Goal: Task Accomplishment & Management: Manage account settings

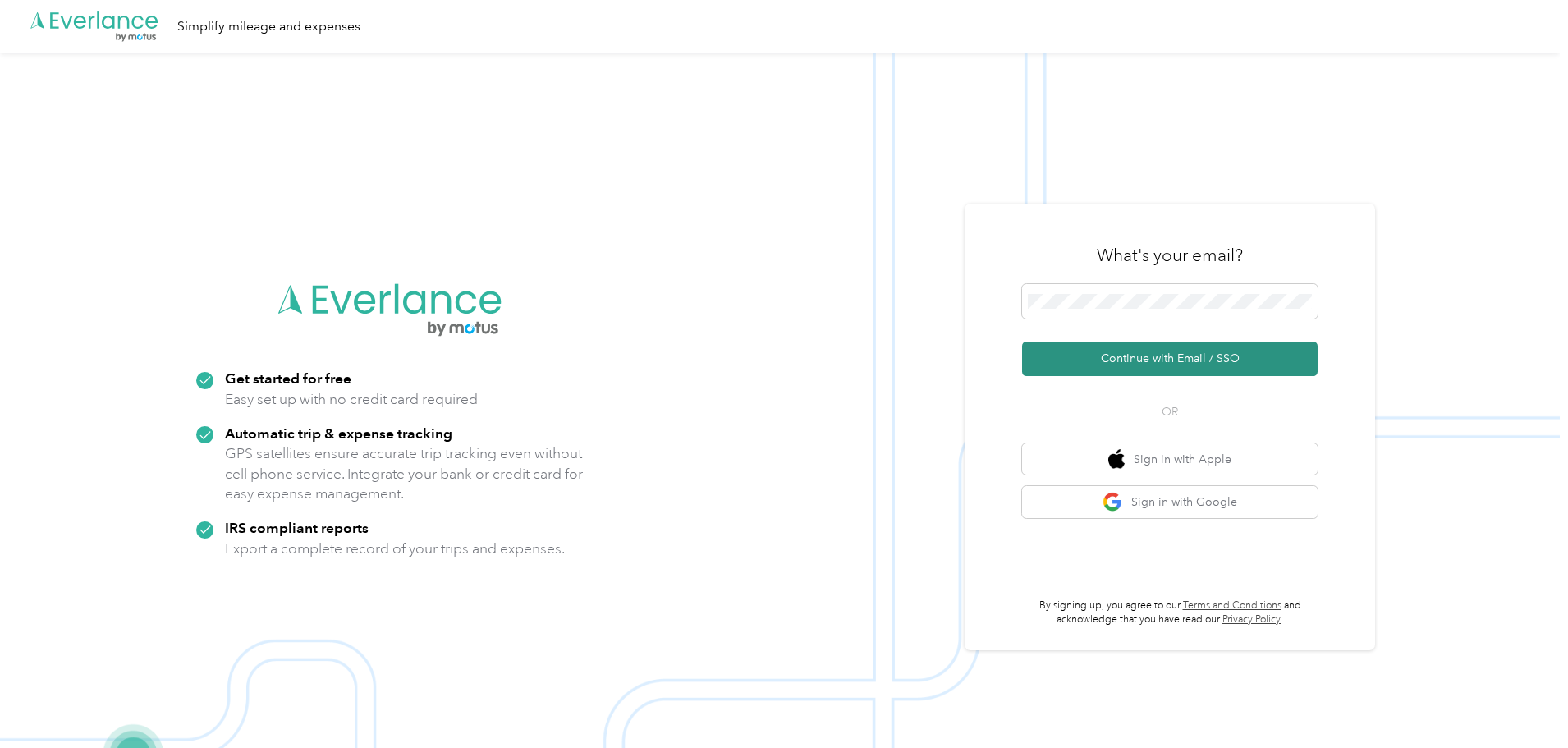
click at [1144, 352] on button "Continue with Email / SSO" at bounding box center [1169, 358] width 296 height 35
click at [1175, 368] on button "Continue with Email / SSO" at bounding box center [1169, 358] width 296 height 35
click at [1157, 293] on span at bounding box center [1169, 301] width 296 height 35
click at [1165, 356] on button "Continue with Email / SSO" at bounding box center [1169, 358] width 296 height 35
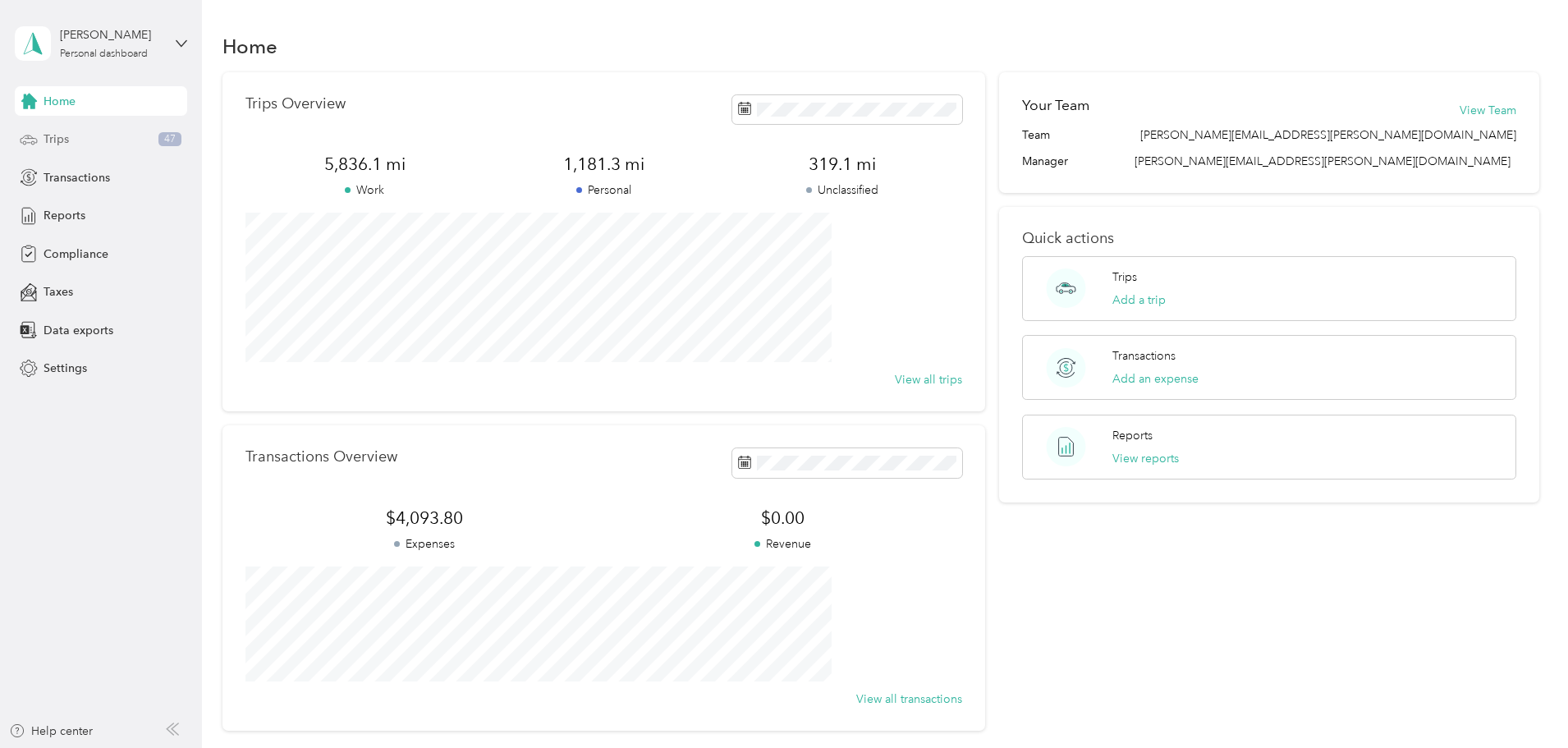
click at [77, 152] on div "Trips 47" at bounding box center [101, 139] width 172 height 30
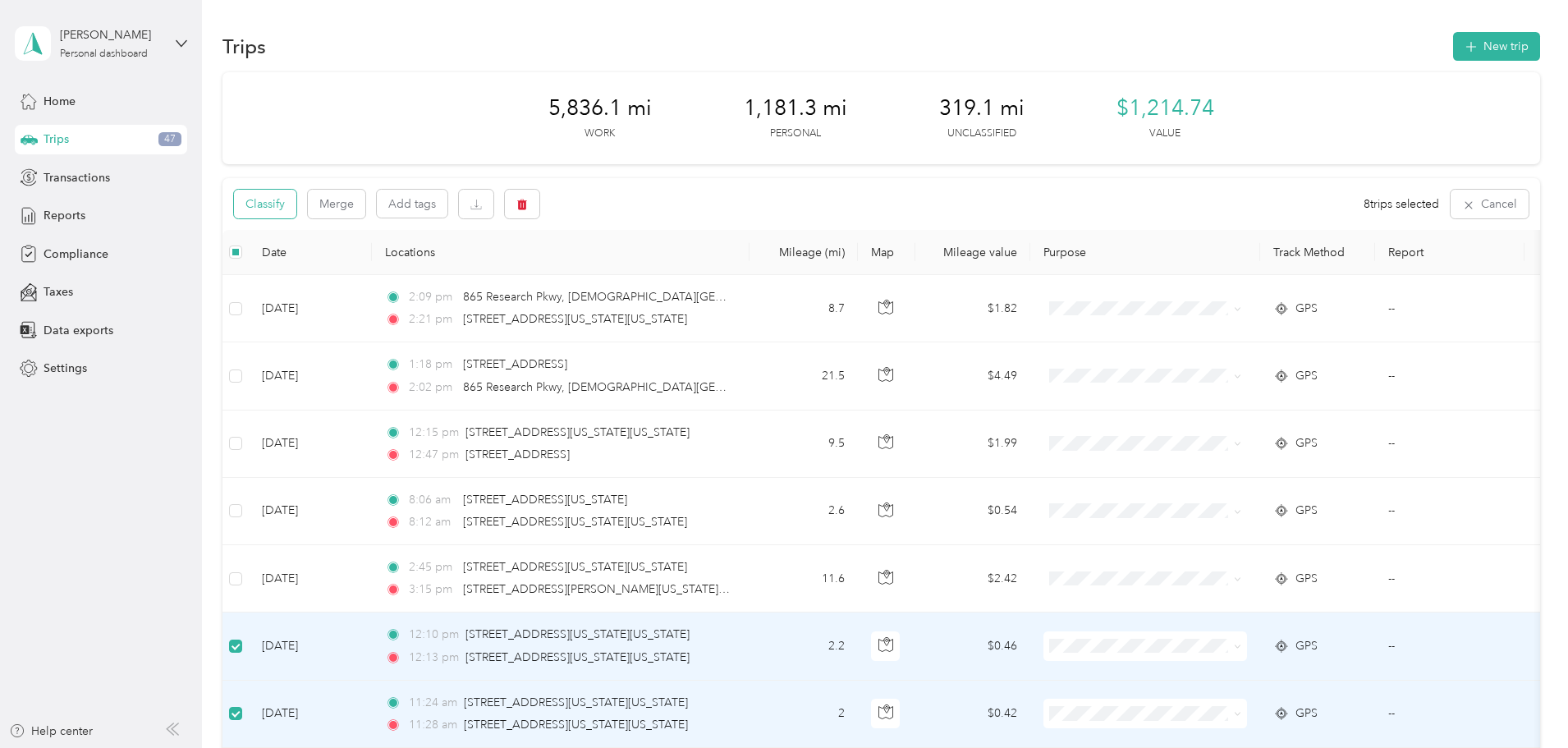
click at [297, 204] on button "Classify" at bounding box center [266, 204] width 62 height 29
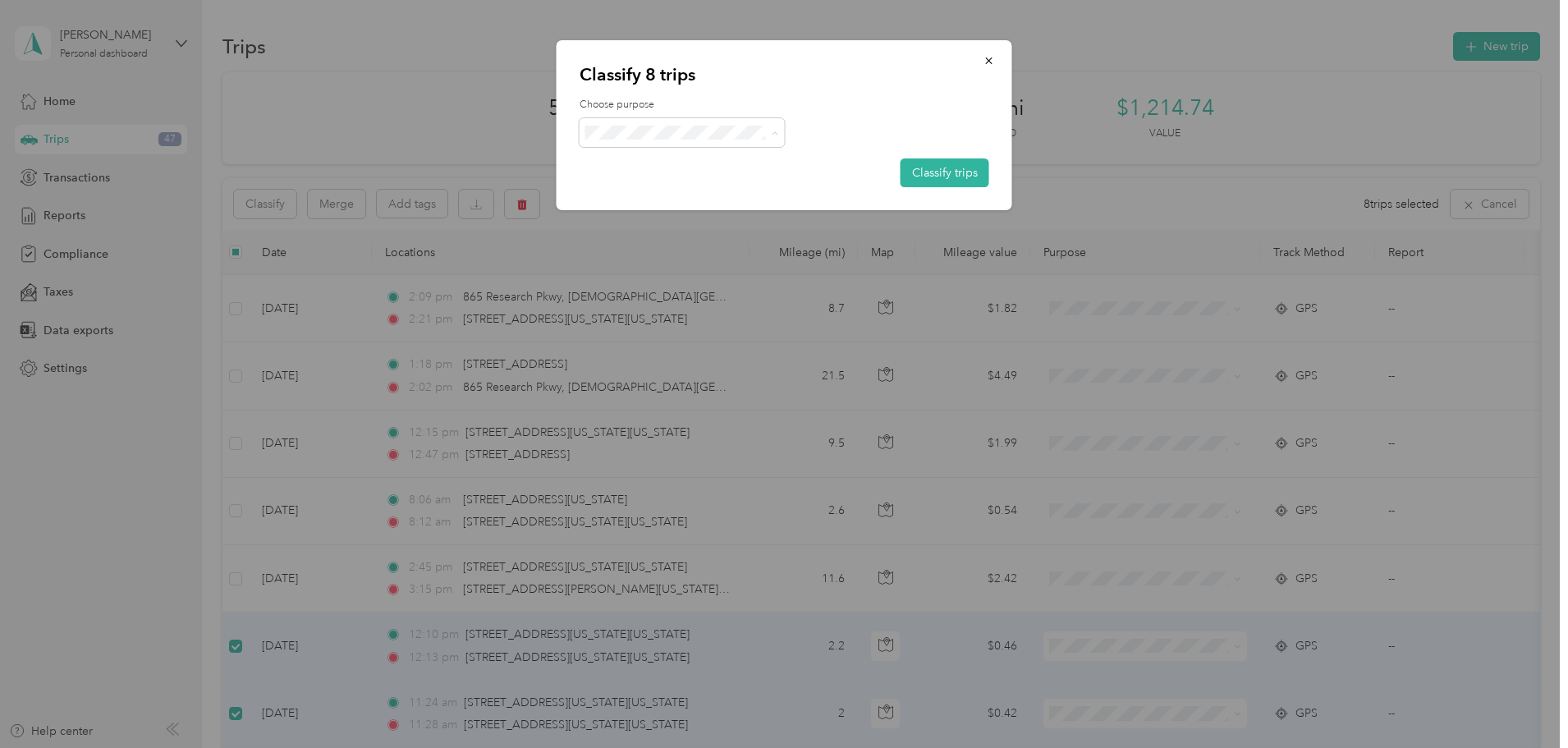
click at [634, 190] on span "Personal" at bounding box center [695, 191] width 153 height 17
click at [936, 175] on button "Classify trips" at bounding box center [944, 173] width 89 height 29
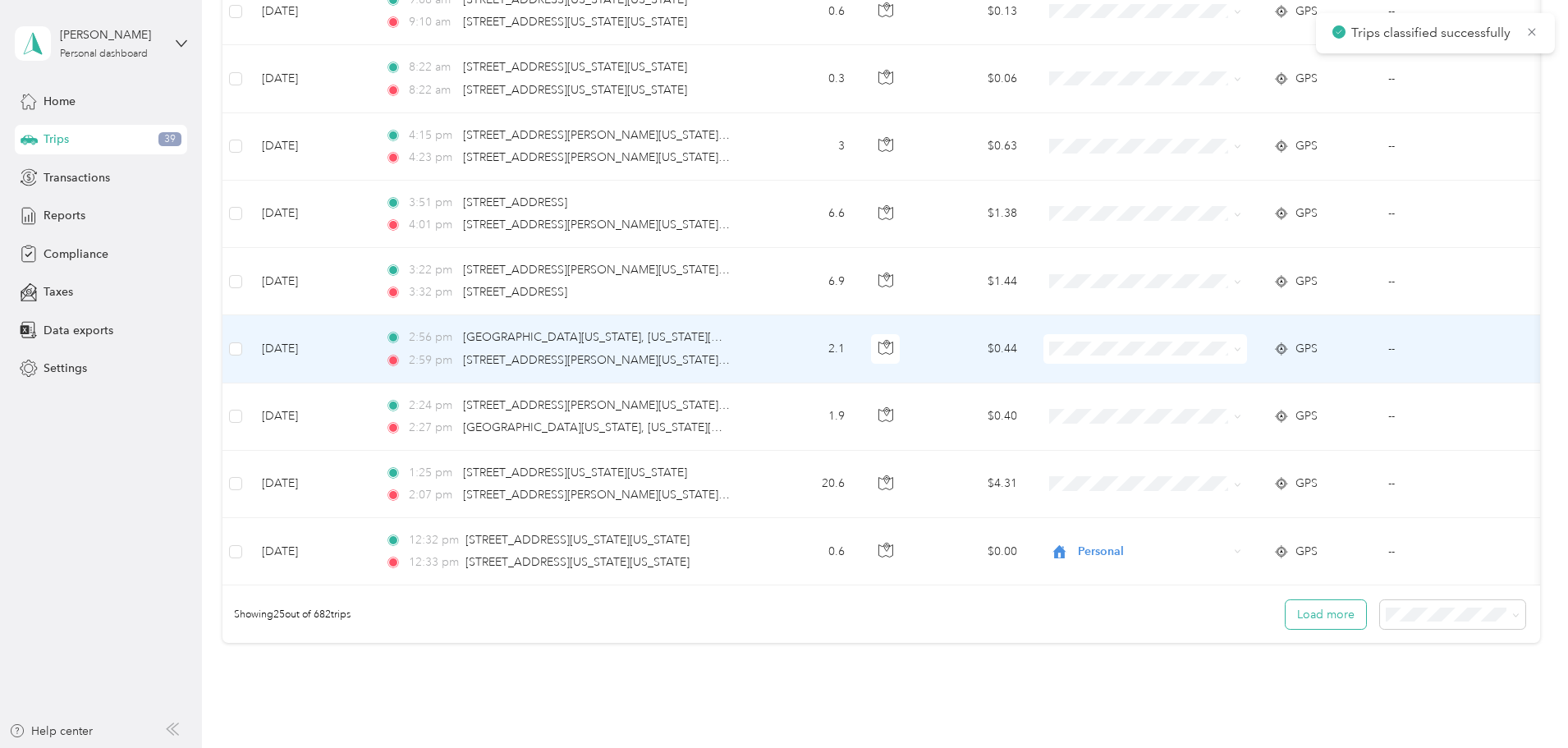
scroll to position [1515, 0]
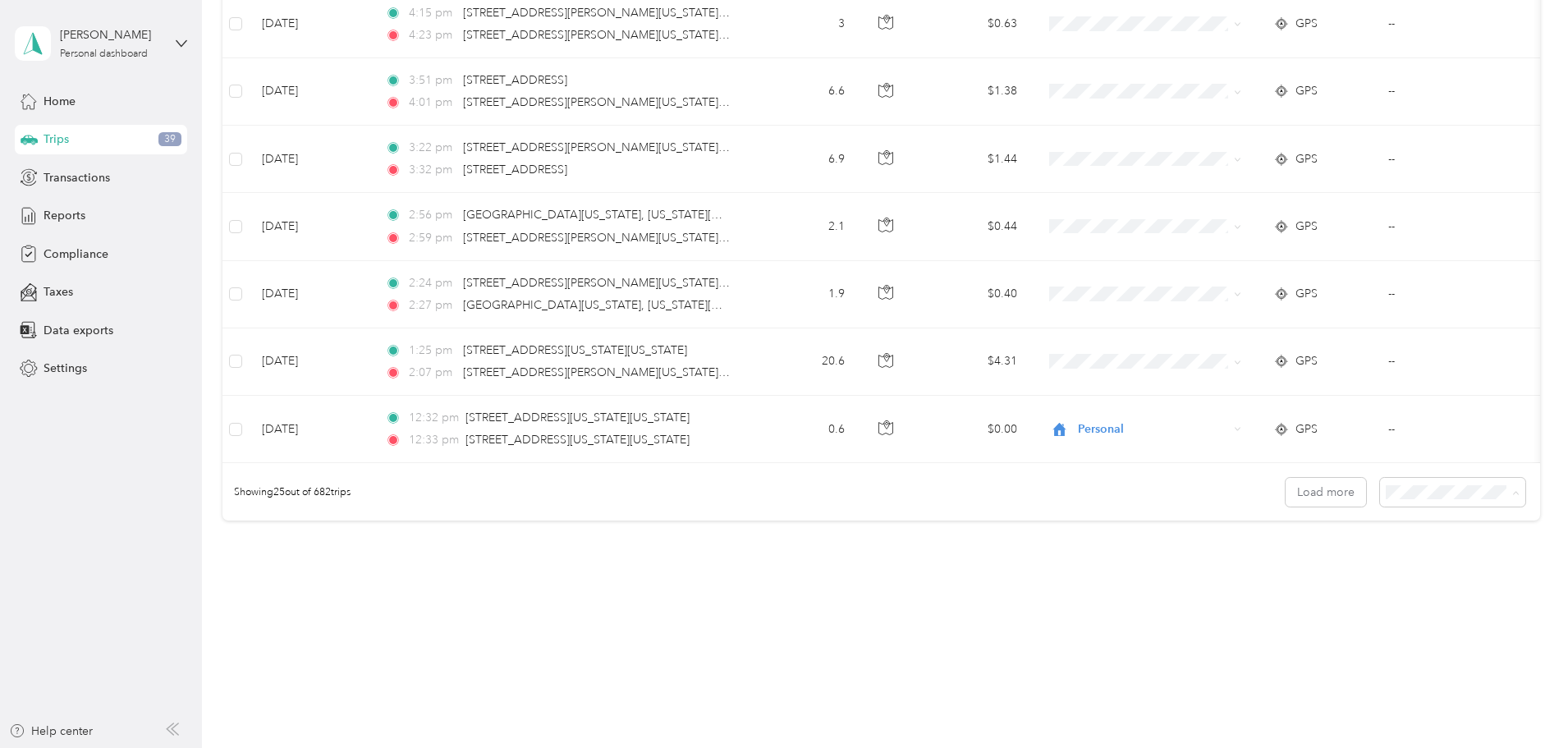
click at [1334, 579] on span "100 per load" at bounding box center [1312, 580] width 67 height 14
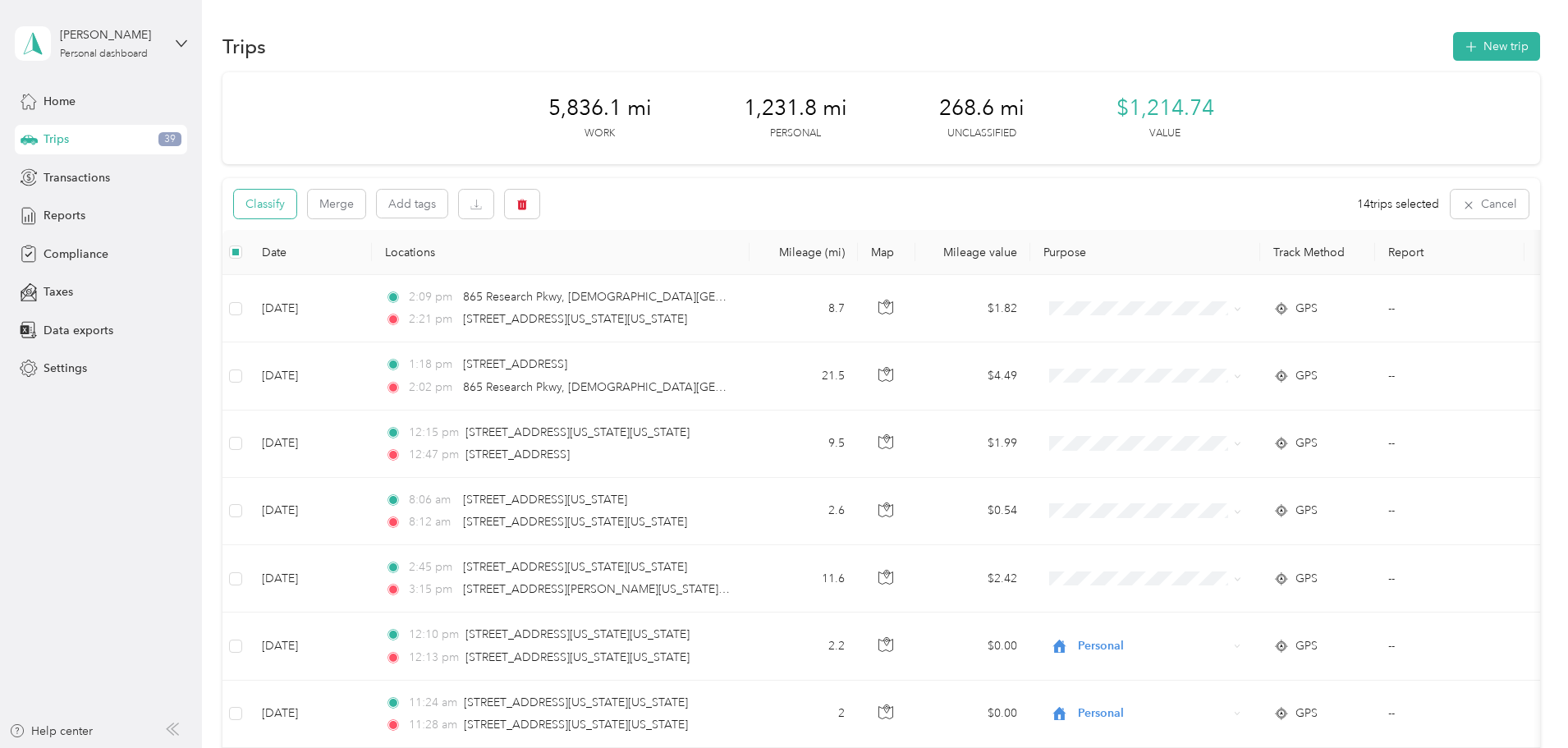
click at [297, 198] on button "Classify" at bounding box center [266, 204] width 62 height 29
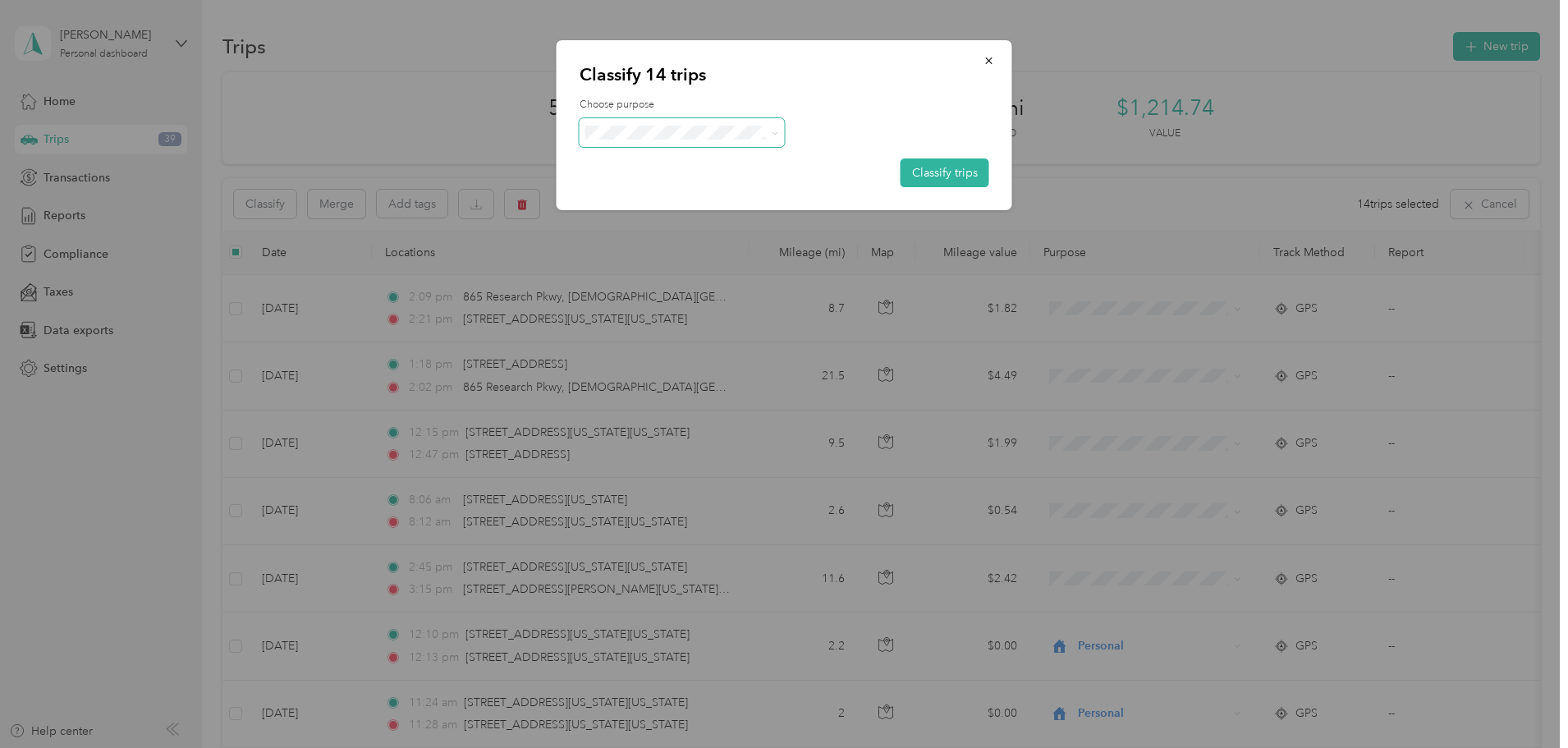
click at [711, 143] on span at bounding box center [681, 132] width 205 height 29
click at [933, 167] on button "Classify trips" at bounding box center [944, 173] width 89 height 29
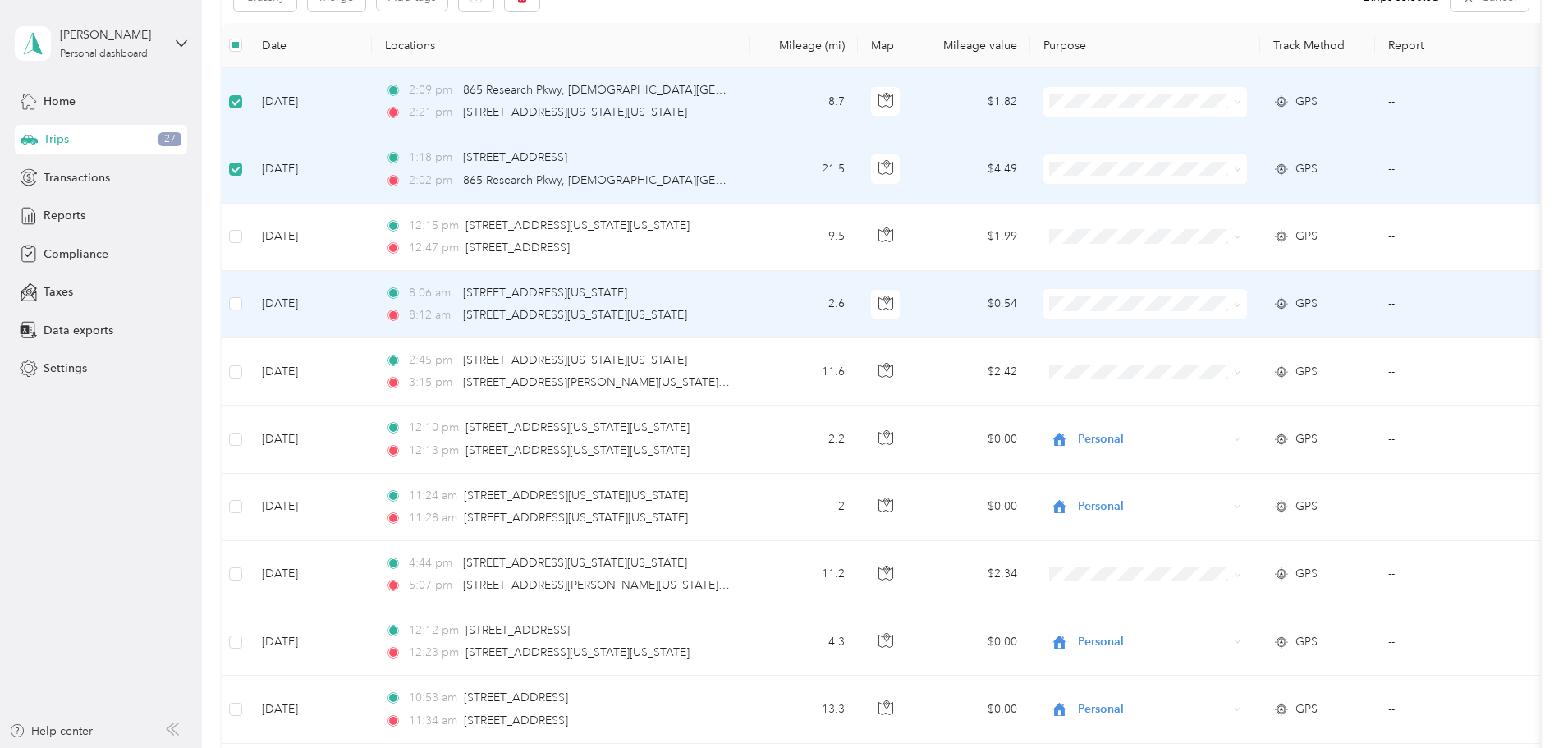
scroll to position [246, 0]
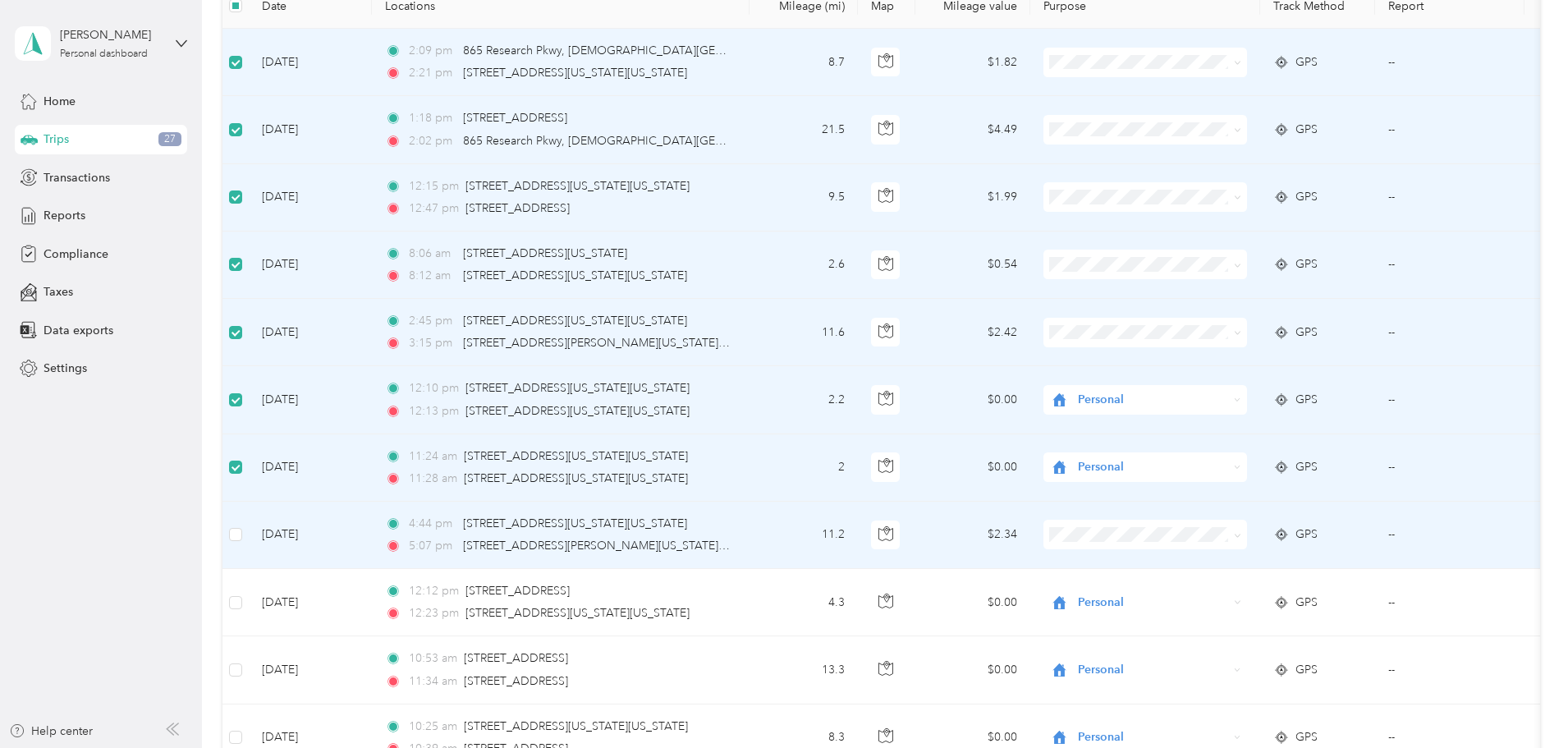
click at [242, 543] on label at bounding box center [236, 534] width 13 height 18
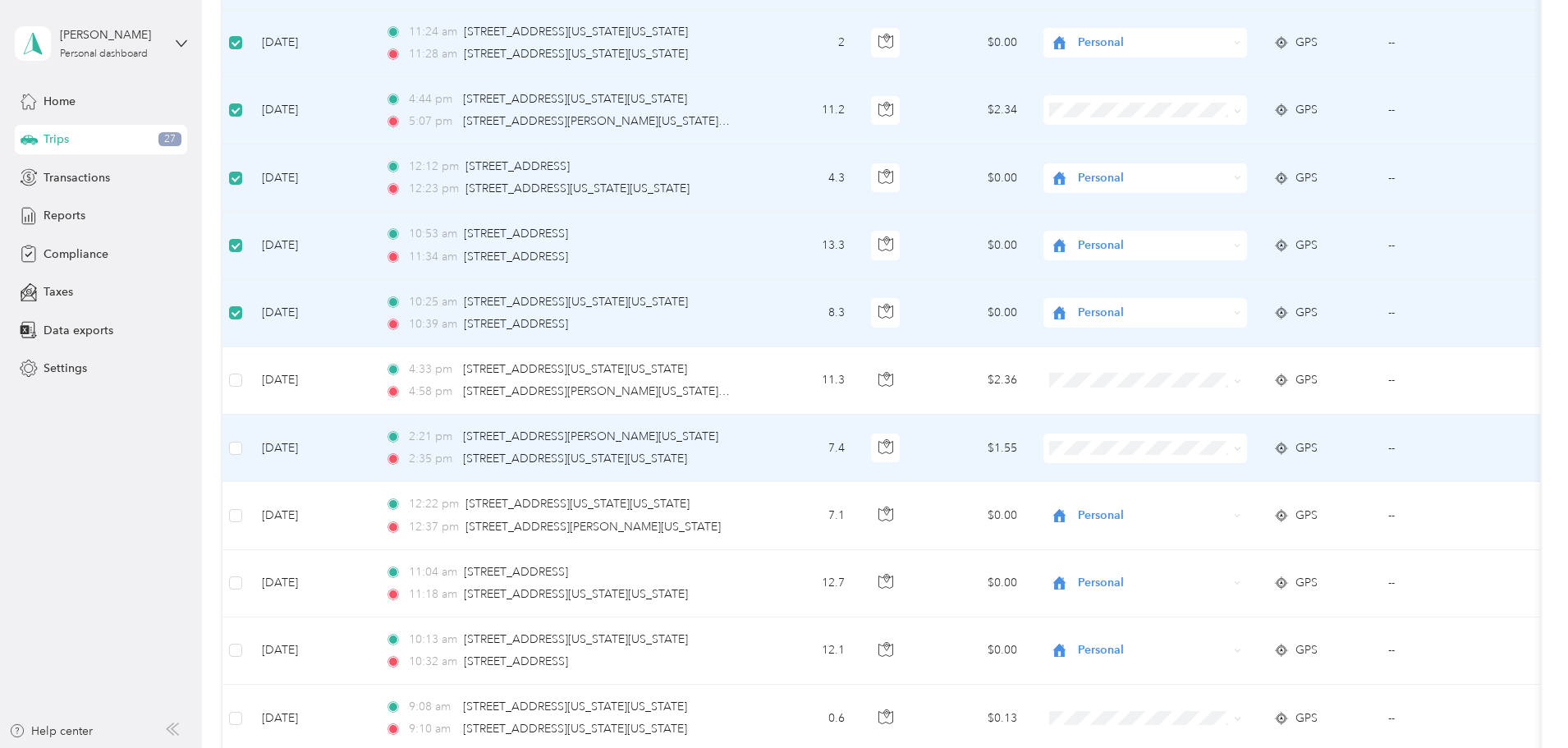
scroll to position [739, 0]
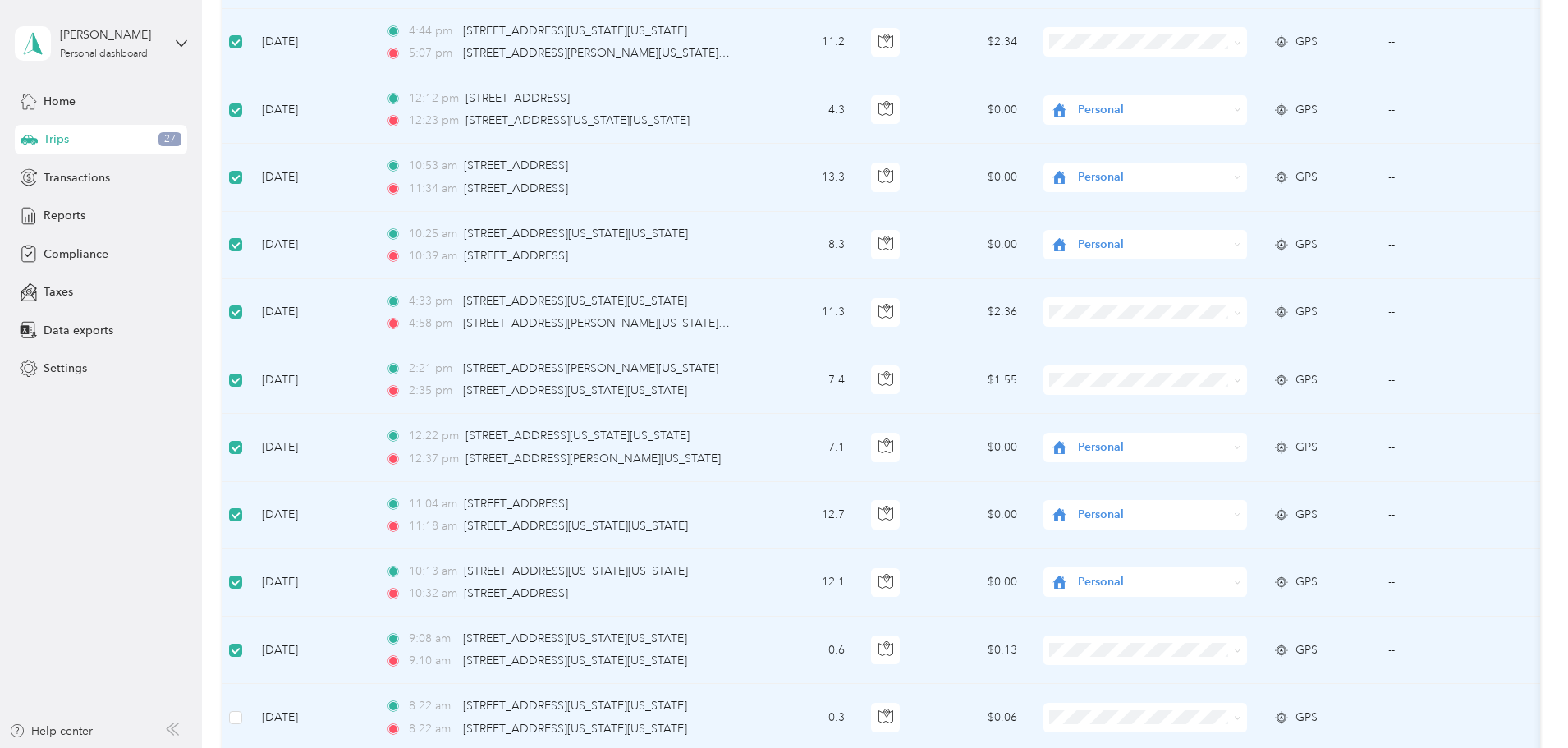
click at [249, 715] on td at bounding box center [235, 718] width 26 height 67
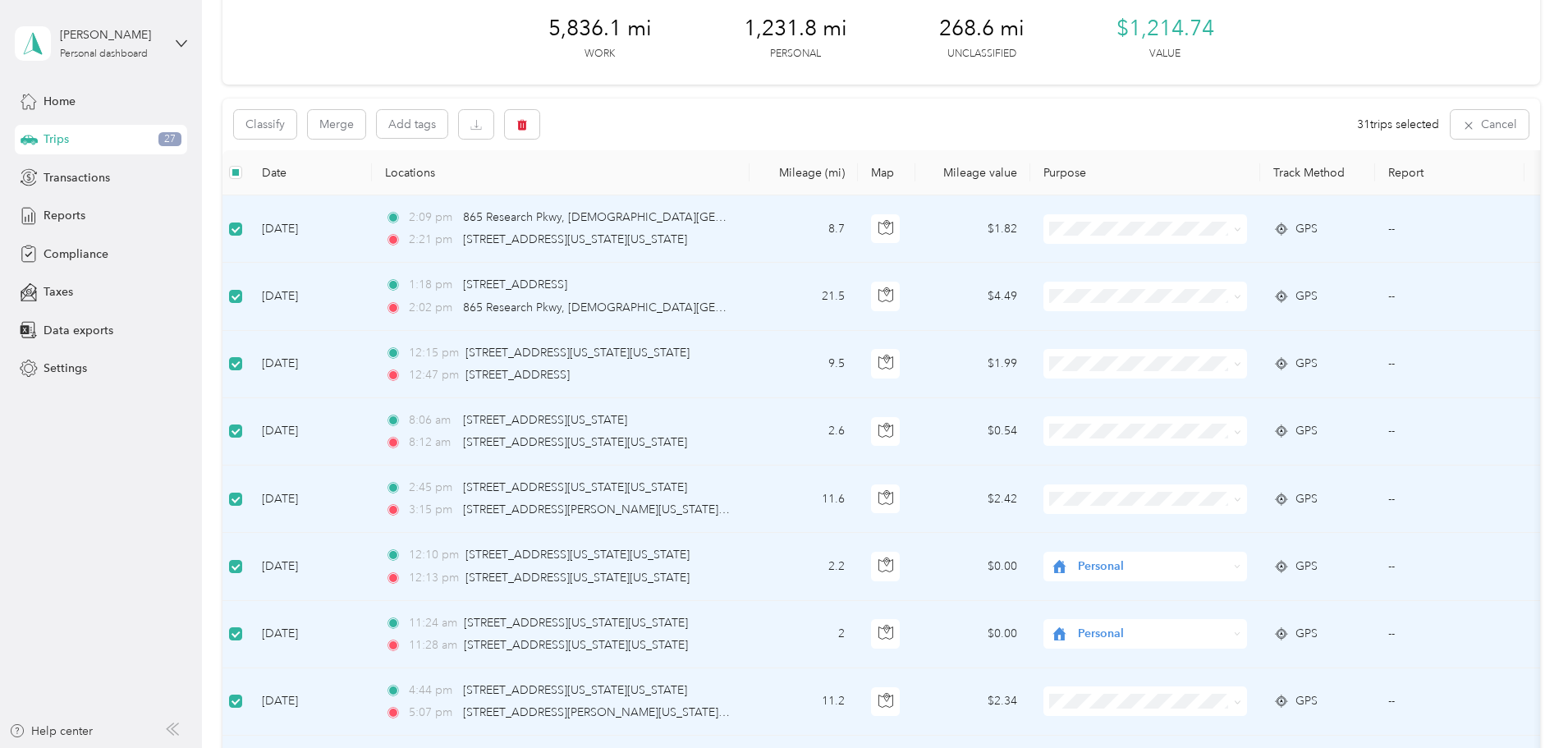
scroll to position [0, 0]
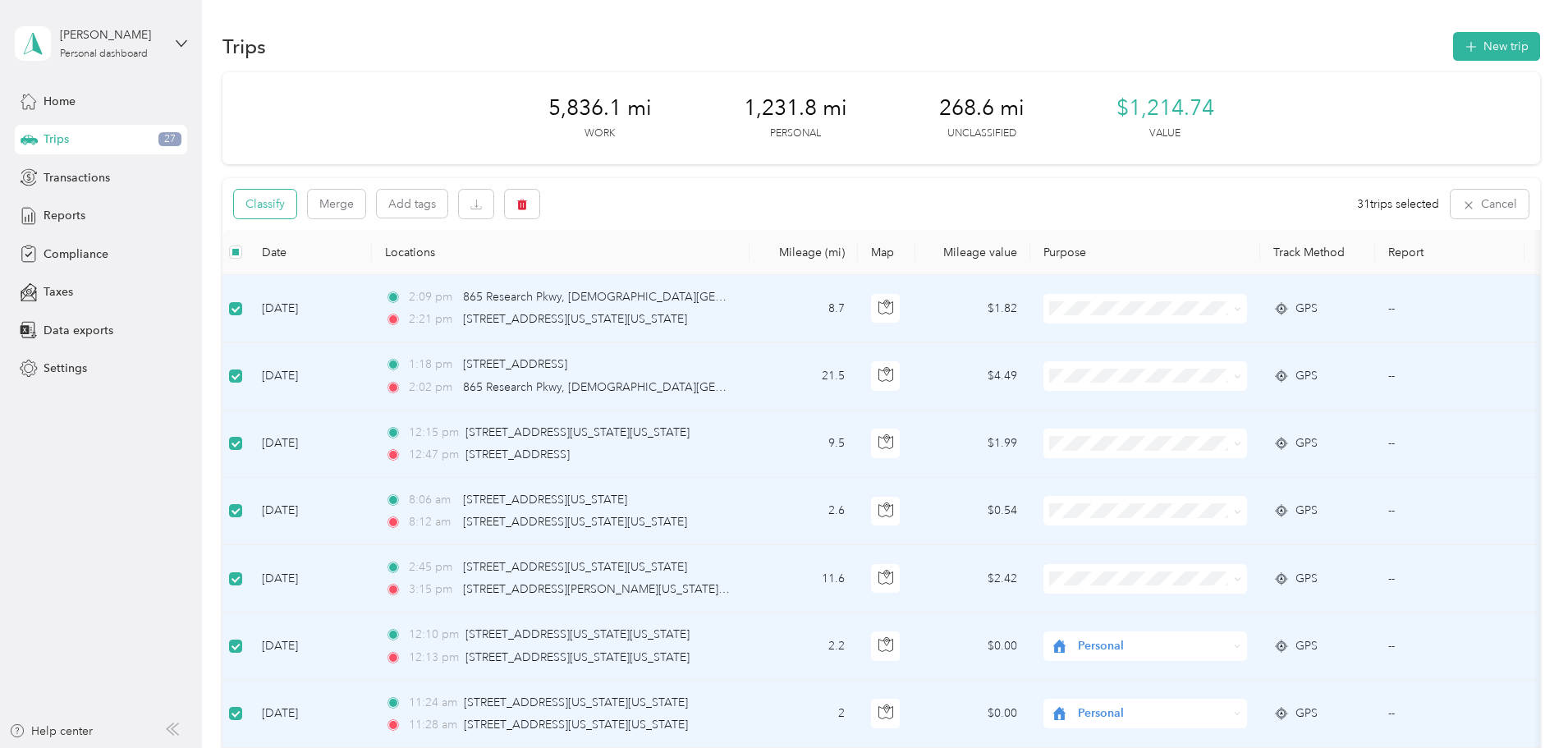
click at [297, 205] on button "Classify" at bounding box center [266, 204] width 62 height 29
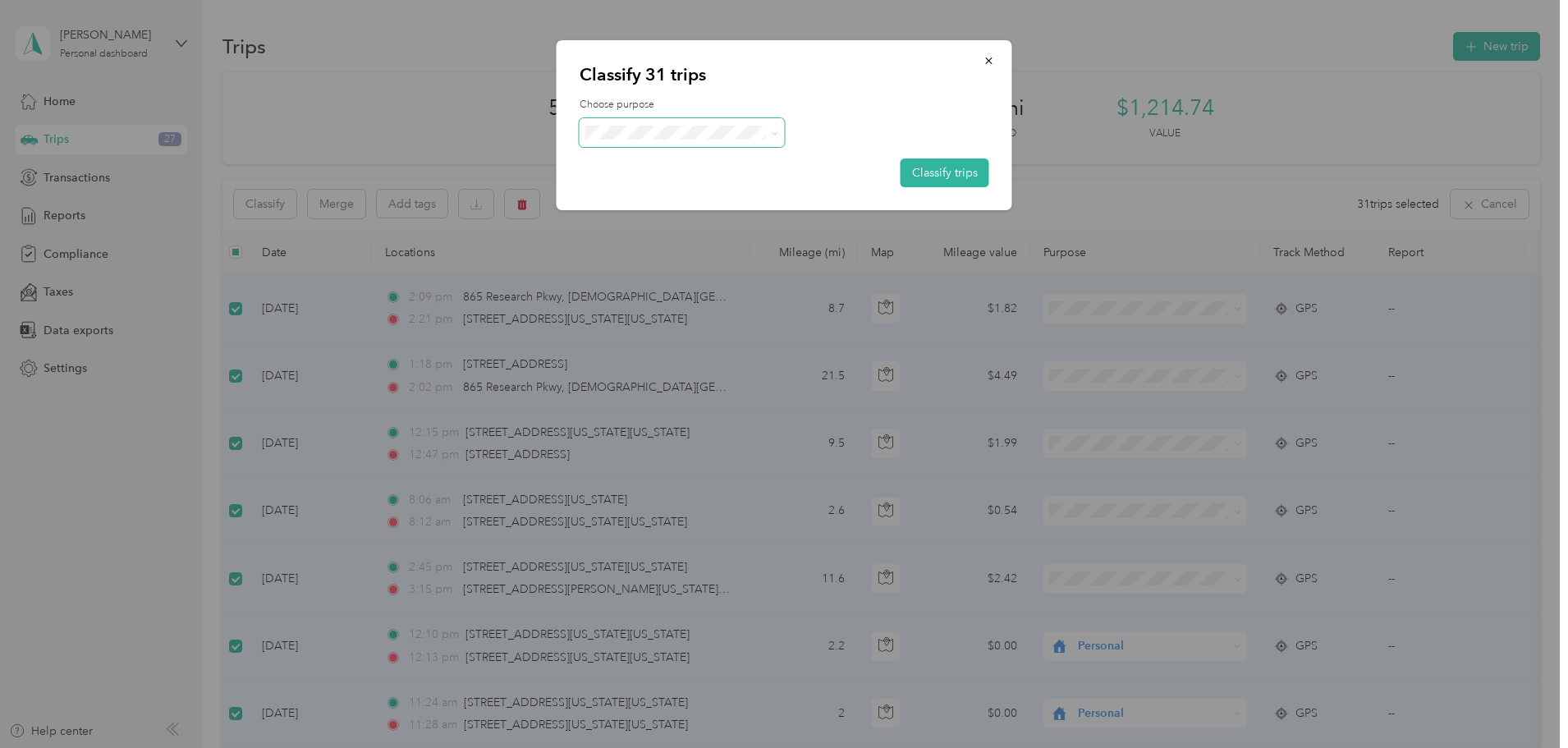
click at [773, 130] on icon at bounding box center [774, 133] width 8 height 8
click at [660, 167] on span "Convergint Technologies" at bounding box center [695, 163] width 153 height 17
click at [954, 180] on button "Classify trips" at bounding box center [944, 173] width 89 height 29
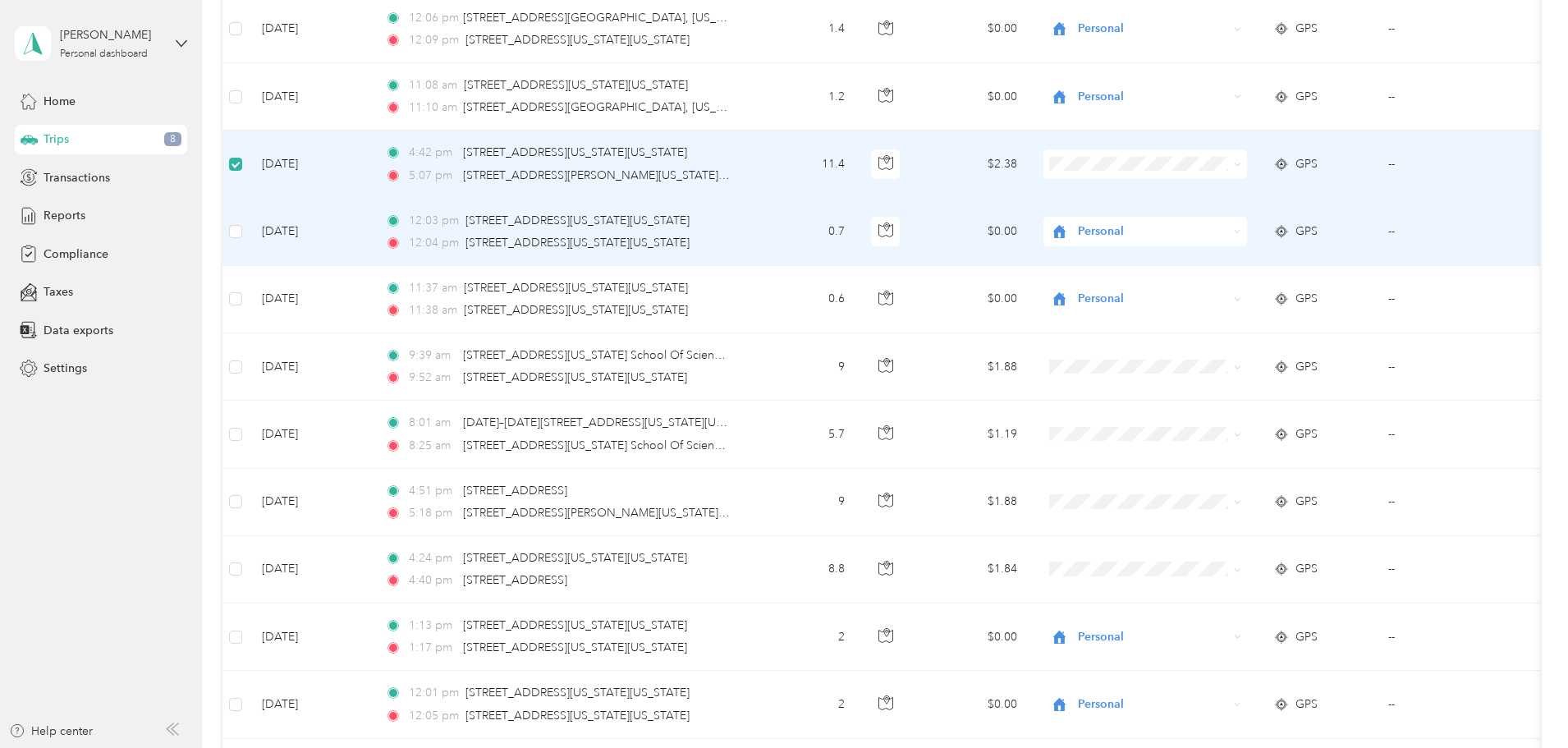
scroll to position [2380, 0]
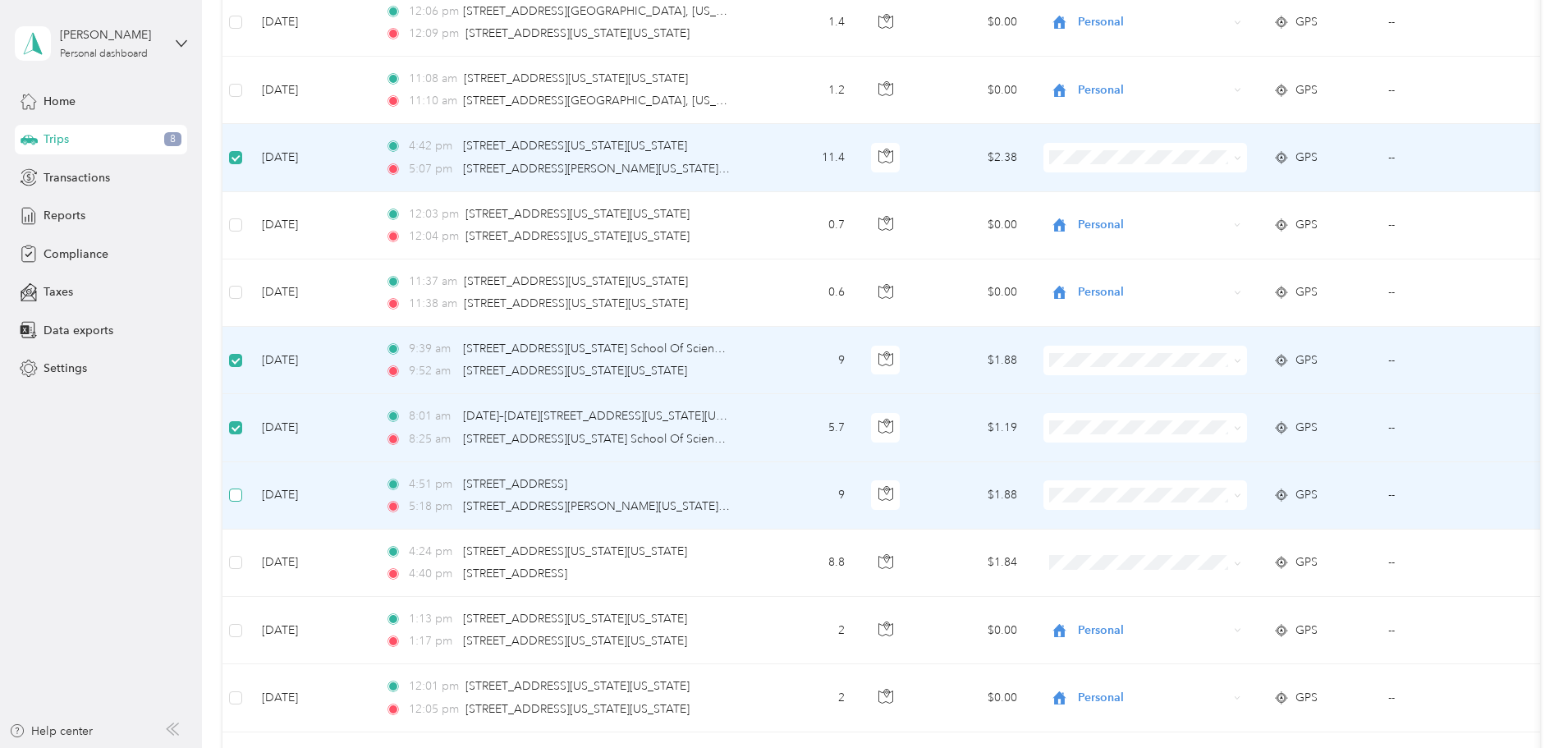
click at [242, 504] on label at bounding box center [236, 494] width 13 height 18
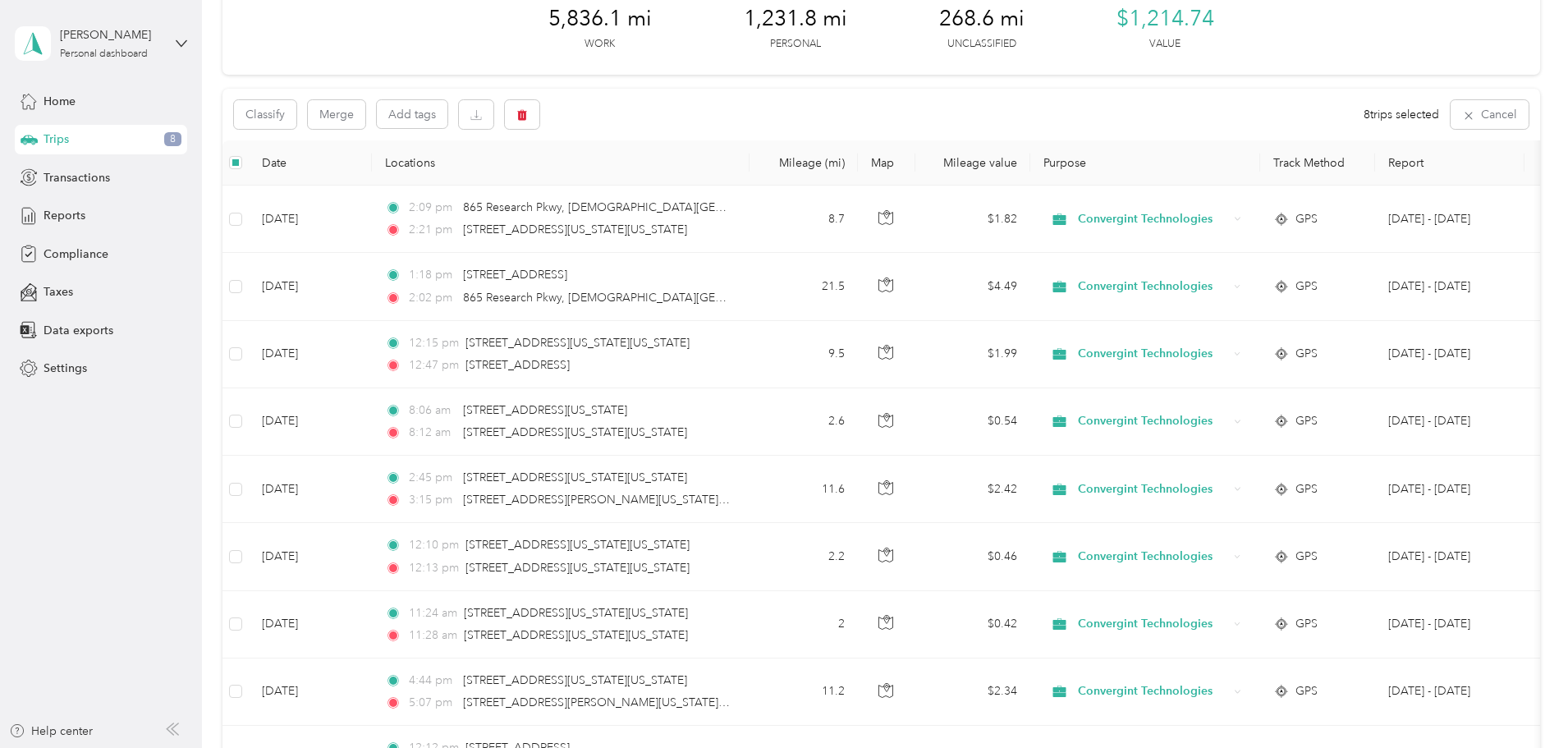
scroll to position [0, 0]
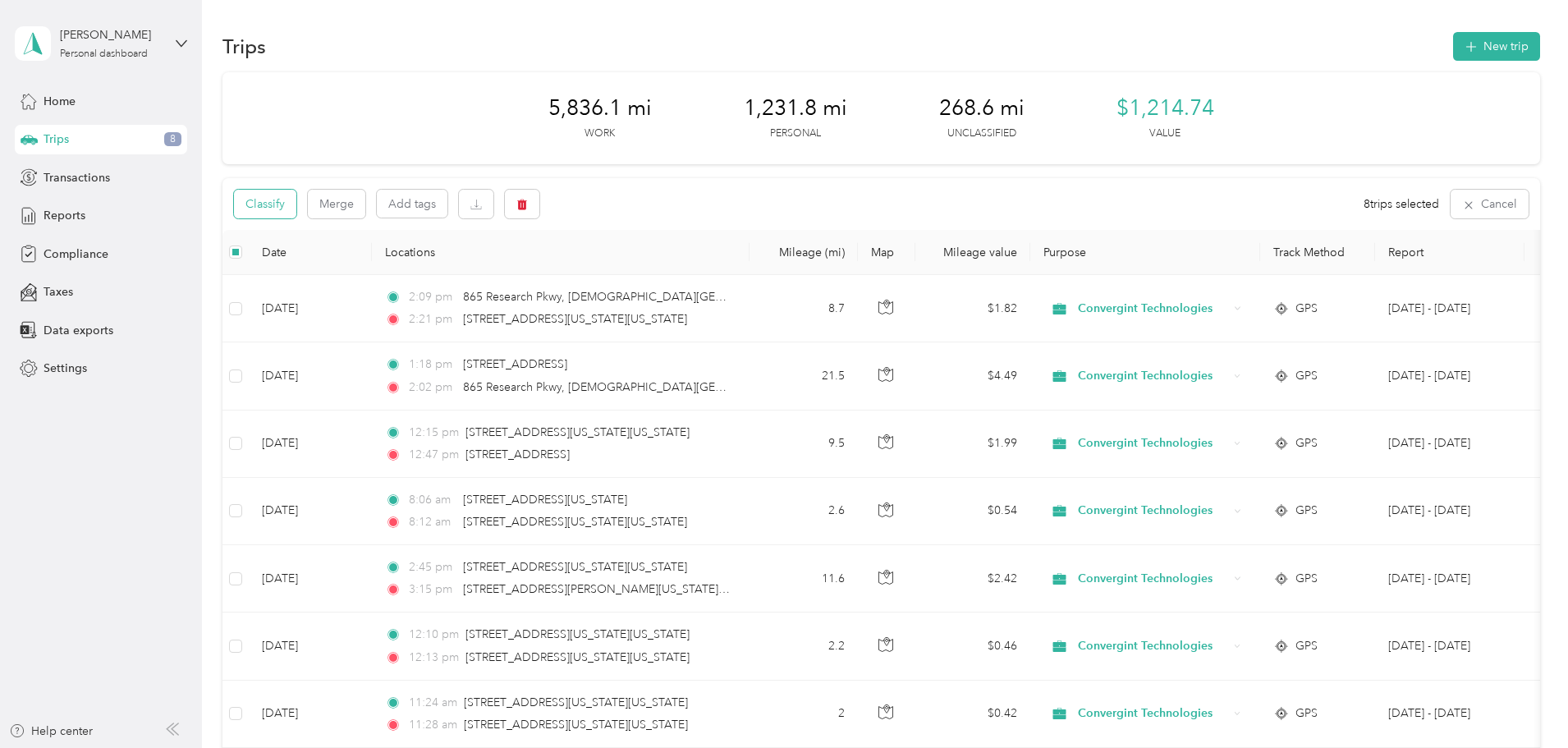
click at [297, 205] on button "Classify" at bounding box center [266, 204] width 62 height 29
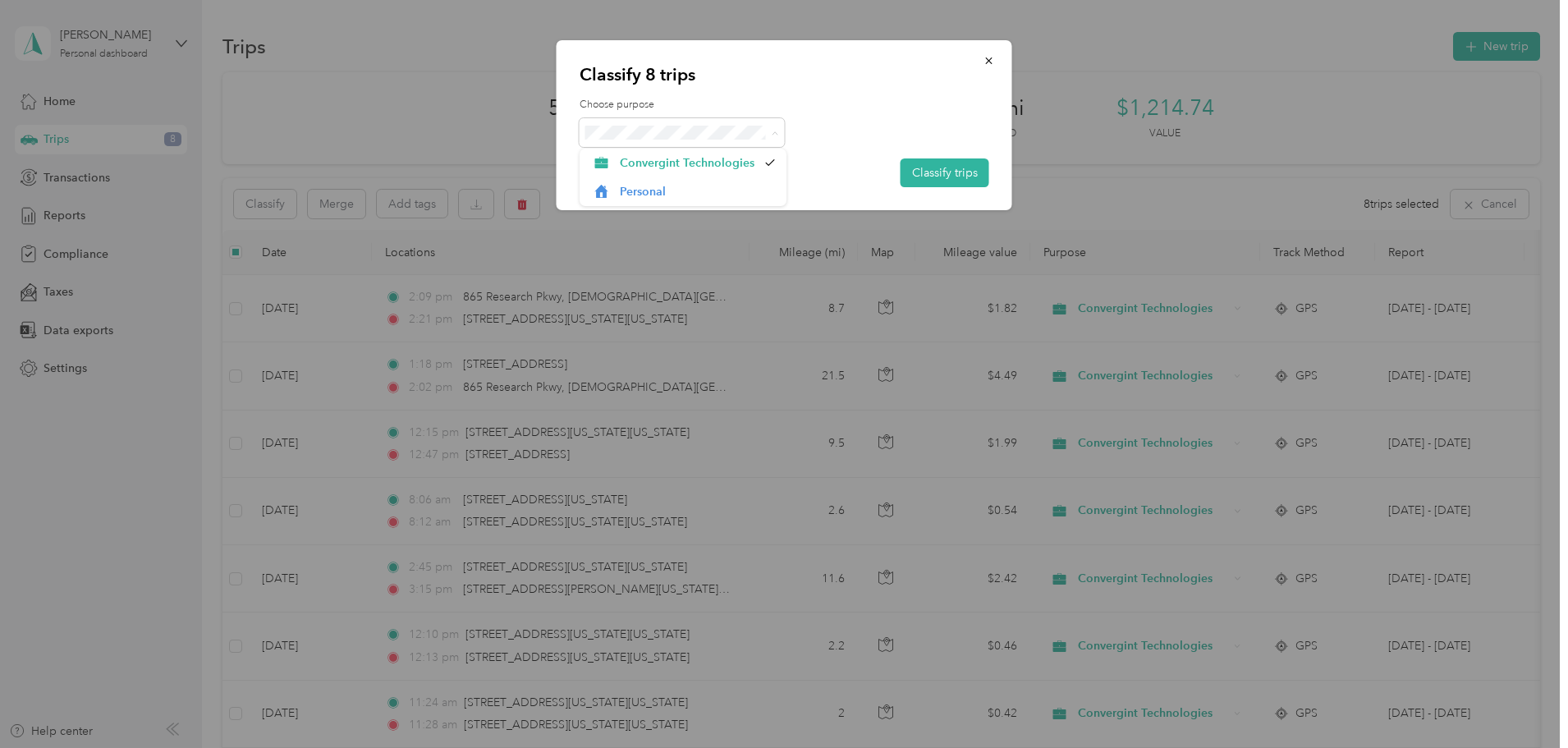
click at [824, 134] on div at bounding box center [784, 132] width 410 height 29
click at [930, 167] on button "Classify trips" at bounding box center [944, 173] width 89 height 29
